Goal: Task Accomplishment & Management: Use online tool/utility

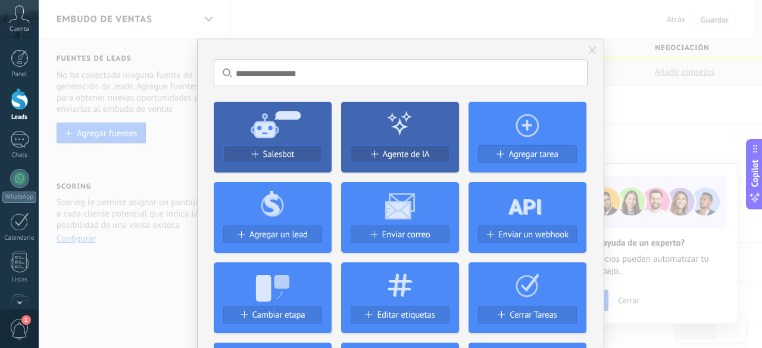
click at [284, 156] on span "Salesbot" at bounding box center [279, 154] width 32 height 10
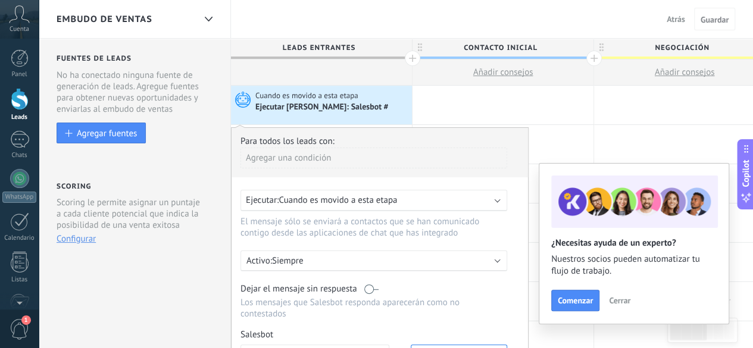
click at [619, 302] on span "Cerrar" at bounding box center [619, 300] width 21 height 8
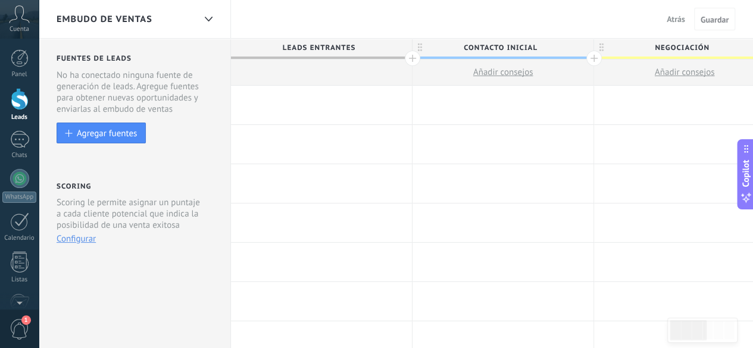
click at [319, 77] on div at bounding box center [321, 72] width 181 height 26
click at [319, 101] on div at bounding box center [321, 105] width 181 height 39
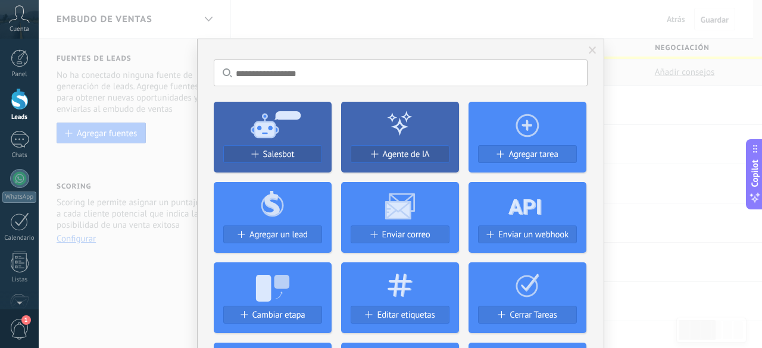
click at [264, 155] on span "Salesbot" at bounding box center [279, 154] width 32 height 10
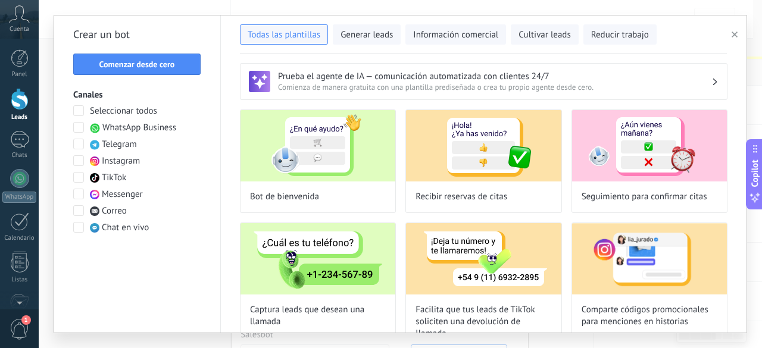
click at [174, 68] on span "Comenzar desde cero" at bounding box center [137, 64] width 76 height 8
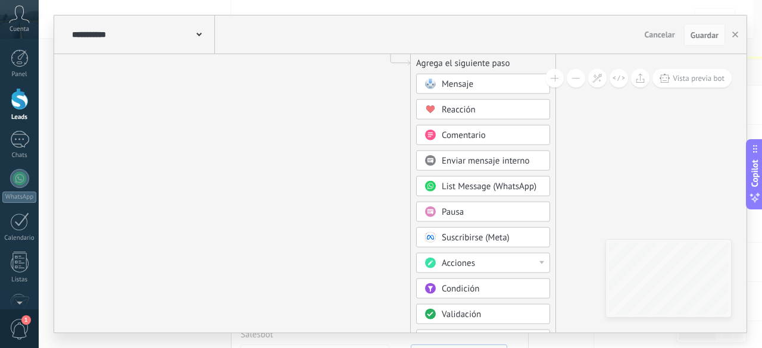
click at [364, 143] on icon at bounding box center [373, 226] width 800 height 1020
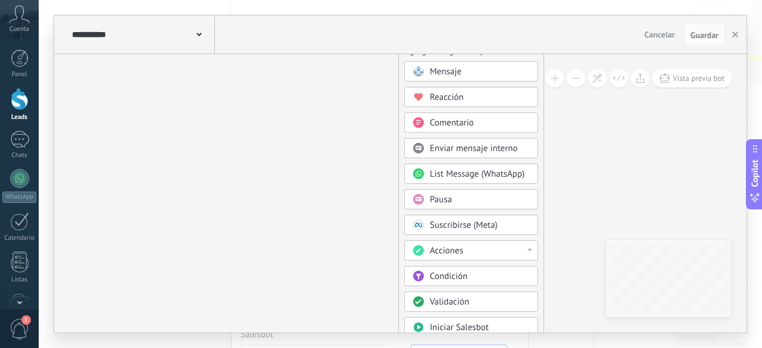
click at [446, 277] on span "Condición" at bounding box center [448, 276] width 37 height 11
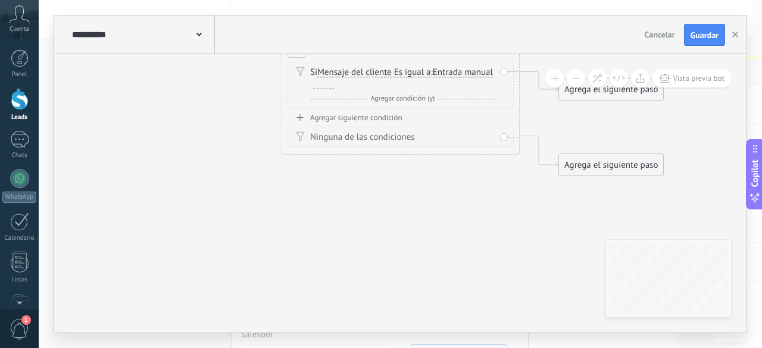
click at [334, 86] on div at bounding box center [323, 85] width 21 height 10
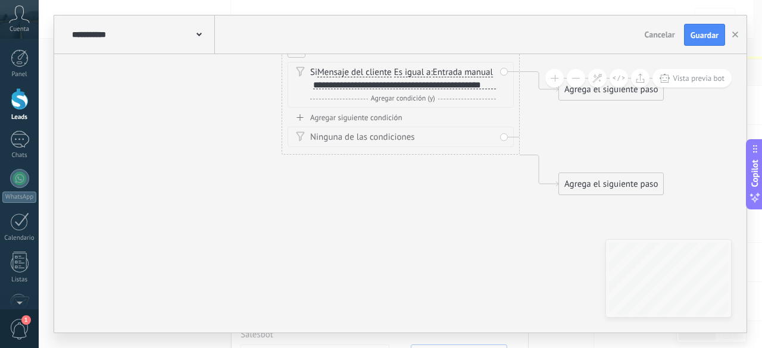
scroll to position [1, 0]
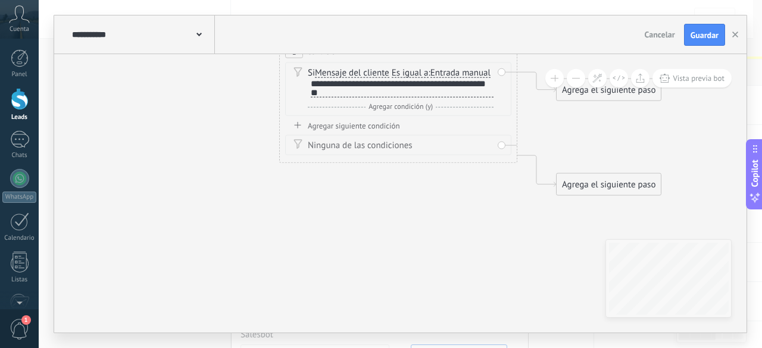
click at [408, 221] on icon at bounding box center [380, 89] width 1076 height 770
click at [419, 132] on div "Agregar siguiente condición" at bounding box center [398, 127] width 226 height 10
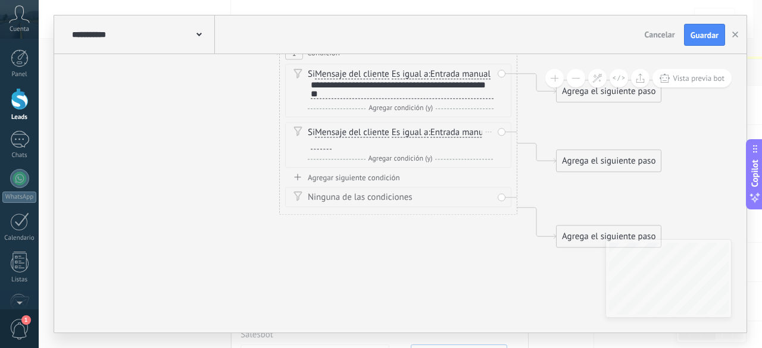
click at [487, 133] on icon at bounding box center [489, 131] width 6 height 1
click at [491, 155] on div "Borrar" at bounding box center [507, 149] width 53 height 20
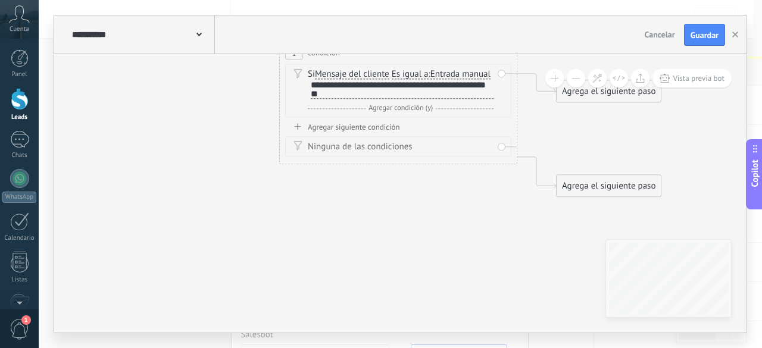
click at [331, 132] on div "Agregar siguiente condición" at bounding box center [398, 127] width 226 height 10
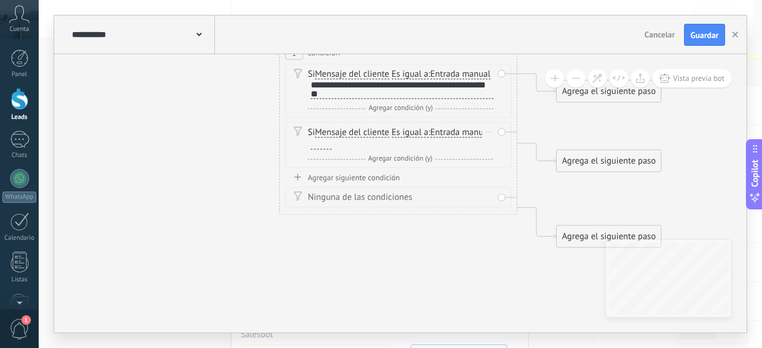
click at [358, 165] on div "Y Agregar condición (y)" at bounding box center [400, 159] width 185 height 12
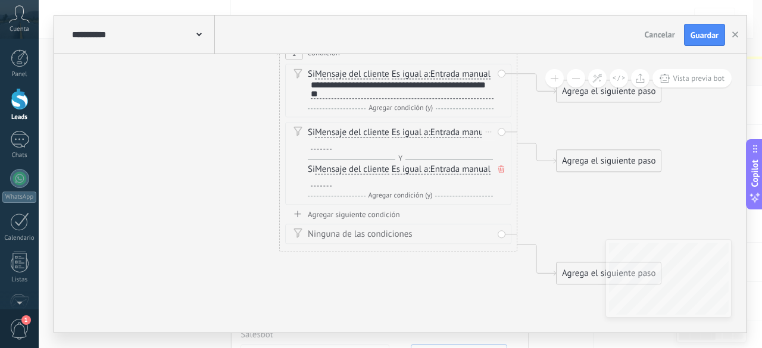
click at [503, 173] on icon at bounding box center [501, 168] width 6 height 7
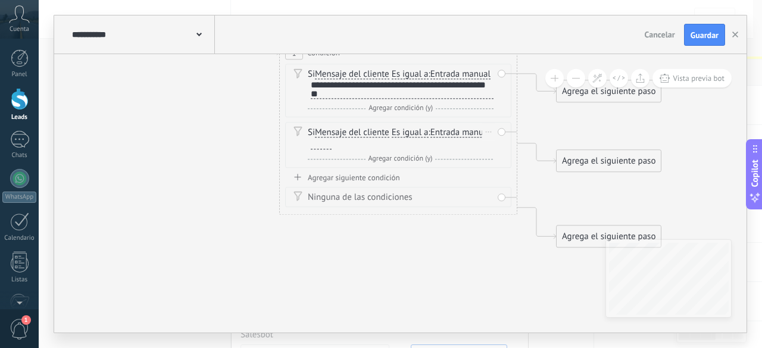
click at [331, 149] on div at bounding box center [321, 145] width 21 height 10
